Goal: Transaction & Acquisition: Book appointment/travel/reservation

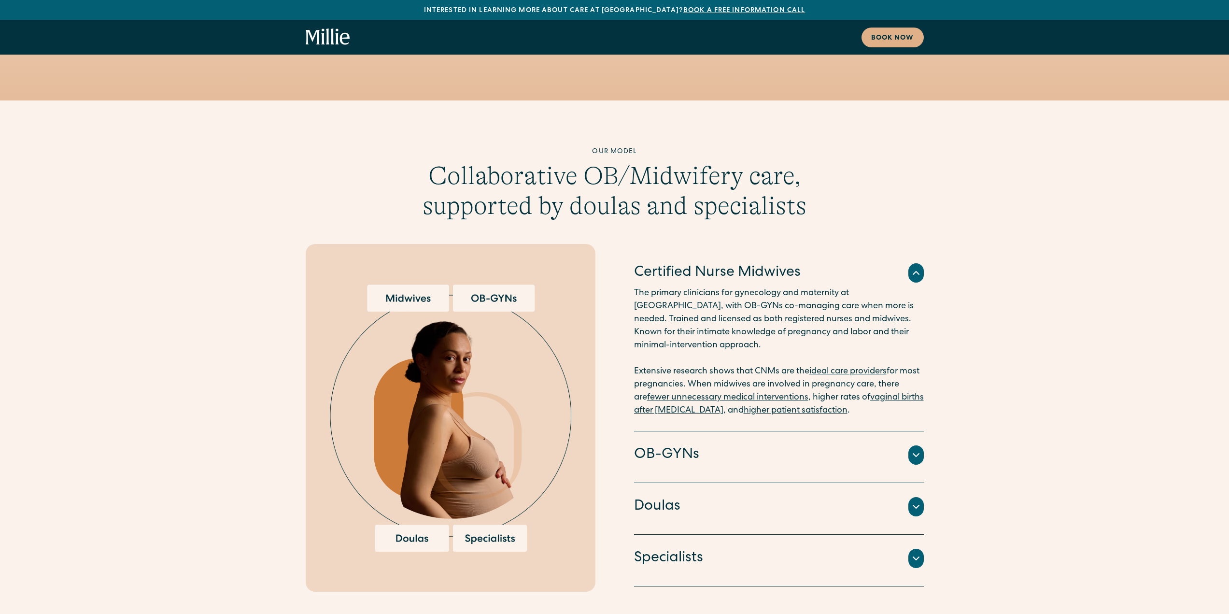
scroll to position [2276, 0]
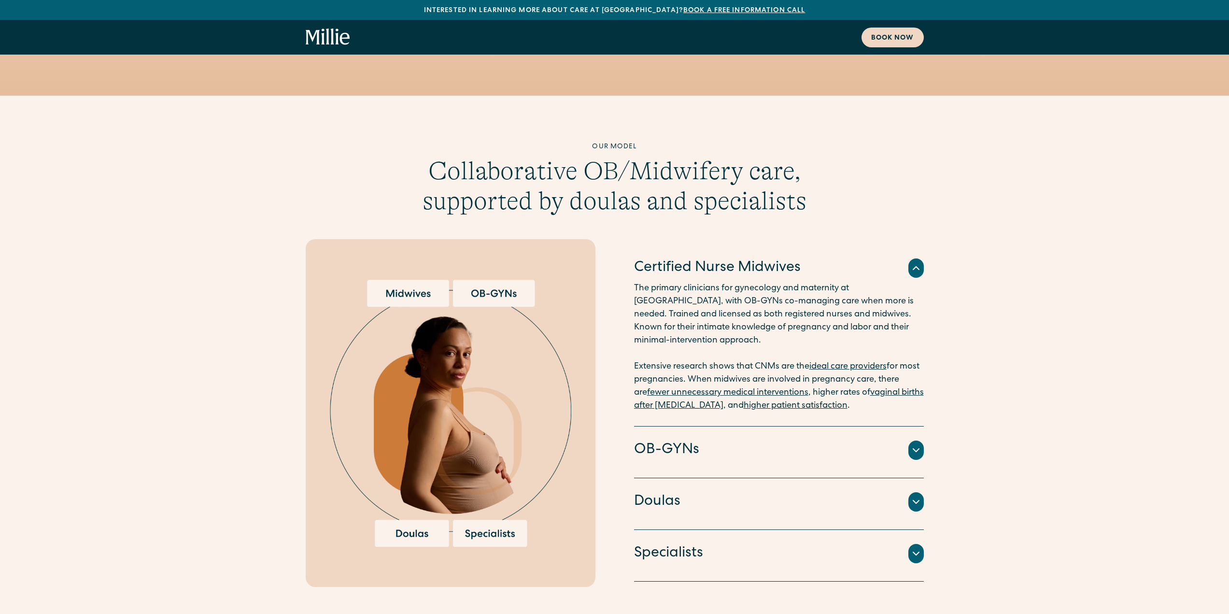
click at [887, 38] on div "Book now" at bounding box center [892, 38] width 43 height 10
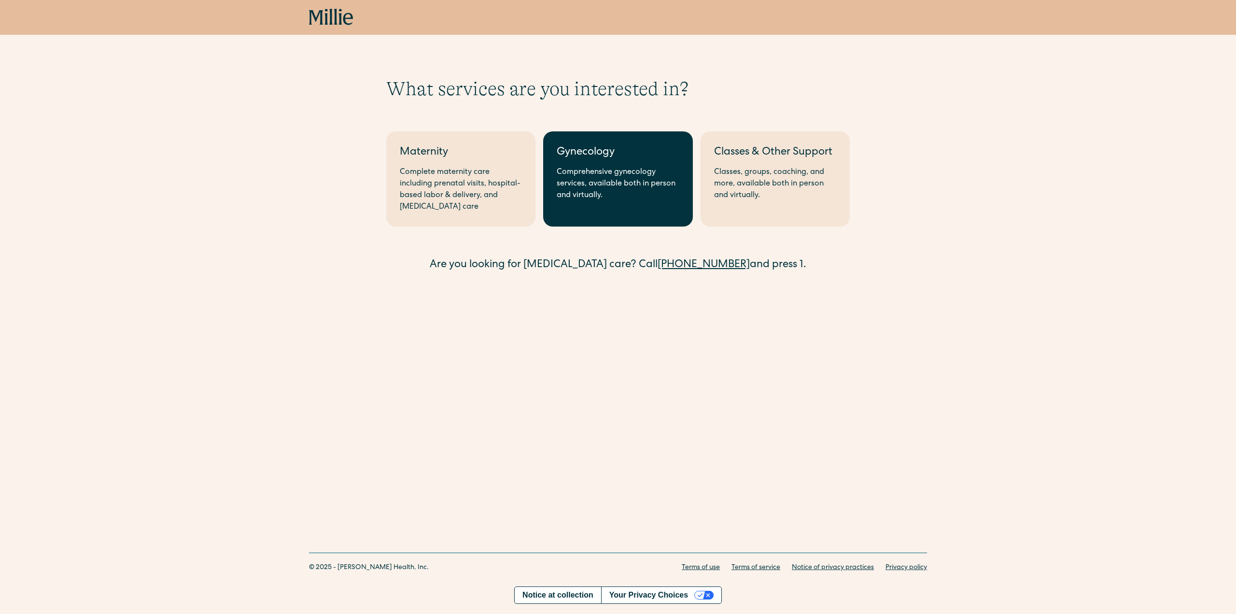
click at [598, 194] on div "Comprehensive gynecology services, available both in person and virtually." at bounding box center [618, 184] width 122 height 35
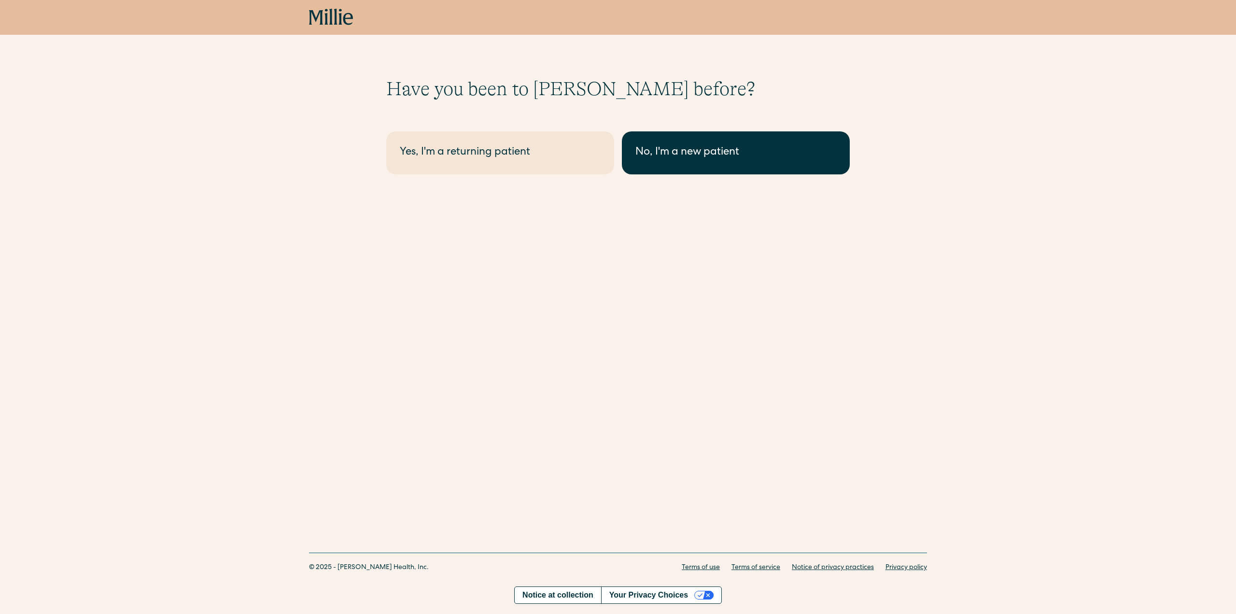
click at [691, 153] on div "No, I'm a new patient" at bounding box center [736, 153] width 201 height 16
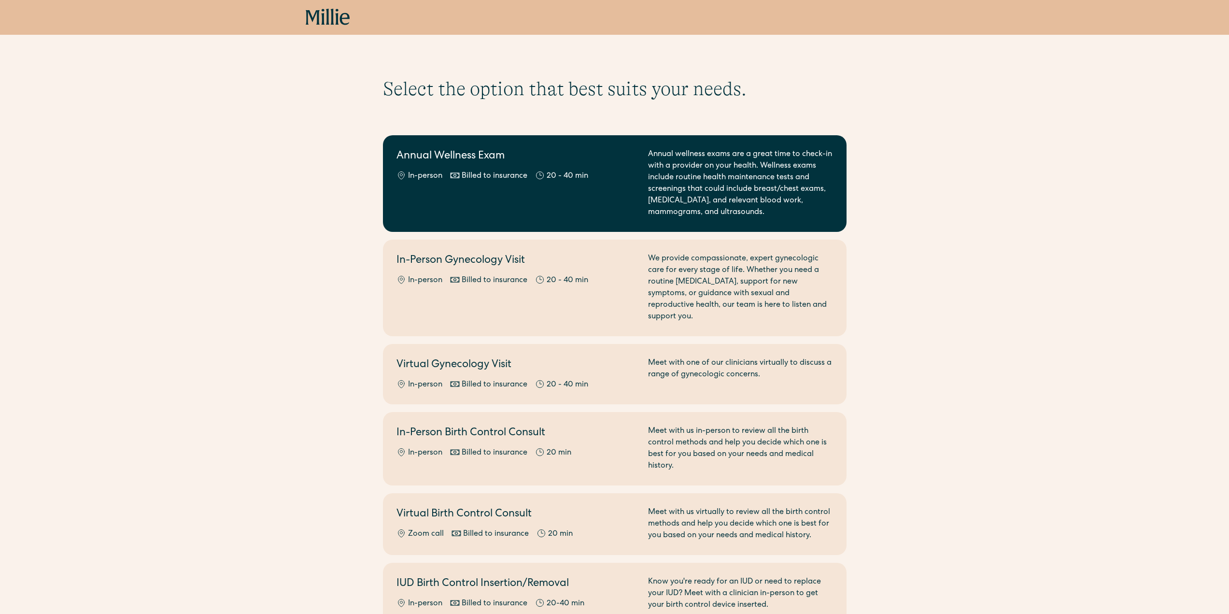
click at [541, 191] on div "Annual Wellness Exam In-person Billed to insurance 20 - 40 min" at bounding box center [516, 184] width 240 height 70
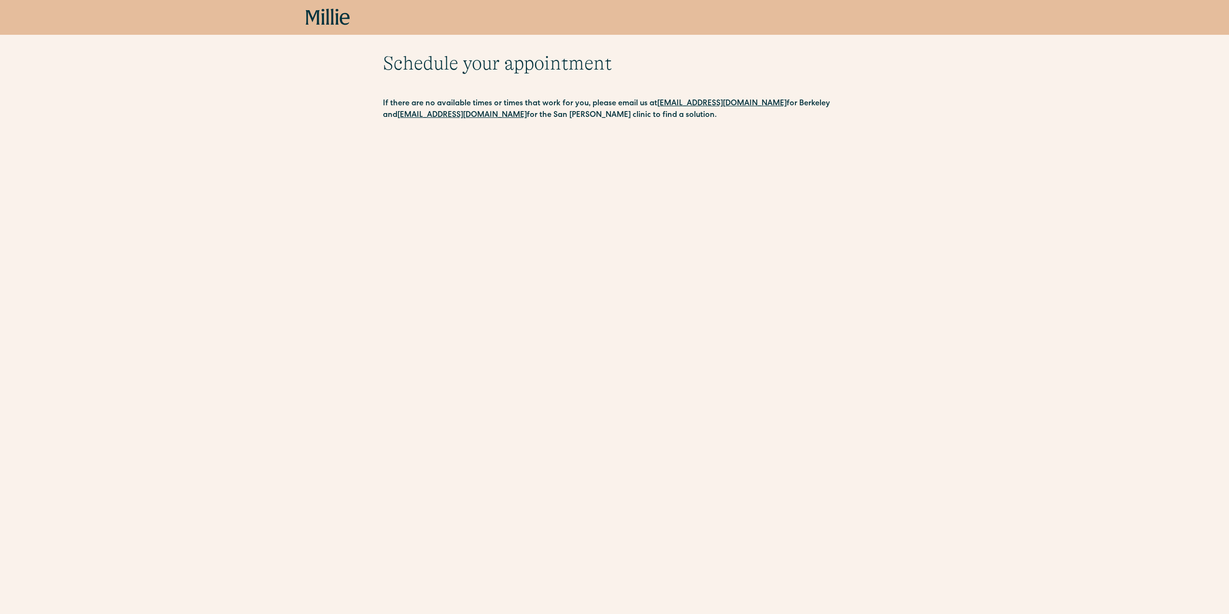
scroll to position [48, 0]
